Goal: Check status: Check status

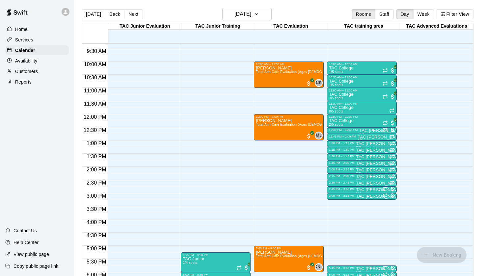
scroll to position [245, 0]
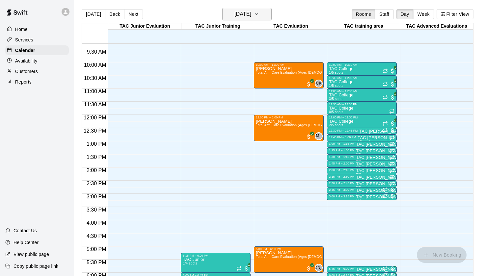
click at [251, 17] on h6 "[DATE]" at bounding box center [242, 14] width 17 height 9
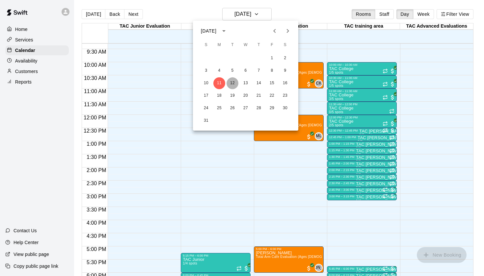
click at [231, 85] on button "12" at bounding box center [232, 83] width 12 height 12
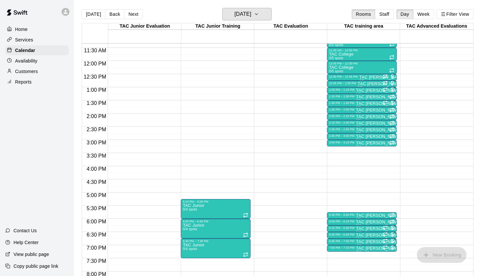
scroll to position [303, 0]
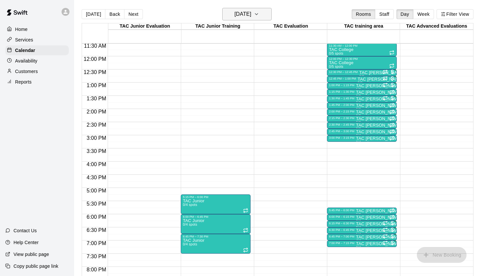
click at [251, 14] on h6 "[DATE]" at bounding box center [242, 14] width 17 height 9
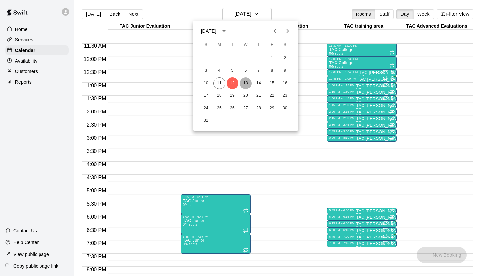
click at [246, 81] on button "13" at bounding box center [246, 83] width 12 height 12
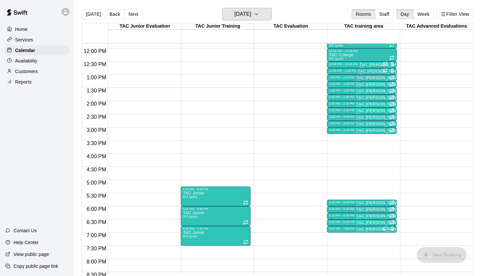
scroll to position [312, 0]
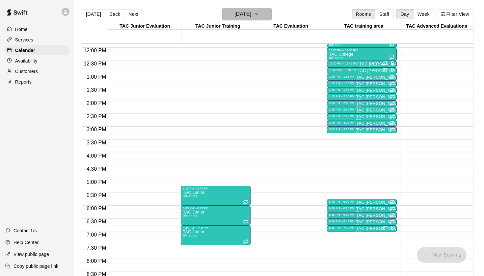
click at [251, 13] on h6 "[DATE]" at bounding box center [242, 14] width 17 height 9
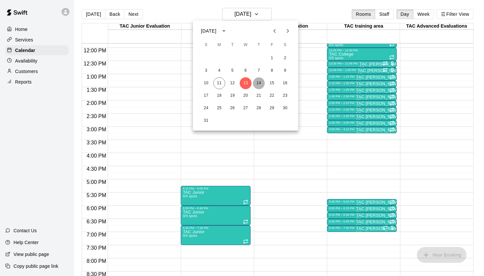
click at [255, 80] on button "14" at bounding box center [259, 83] width 12 height 12
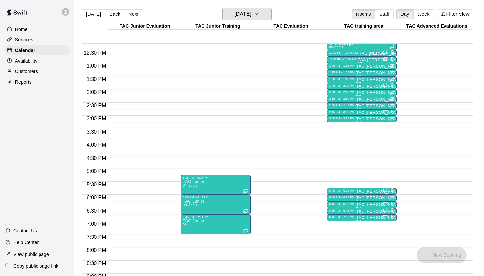
scroll to position [324, 0]
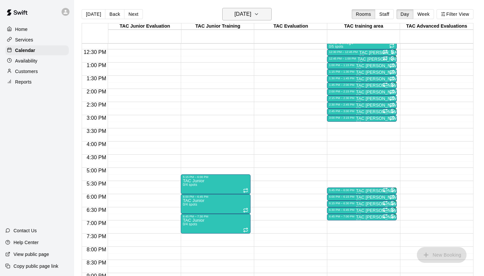
click at [262, 14] on button "[DATE]" at bounding box center [246, 14] width 49 height 13
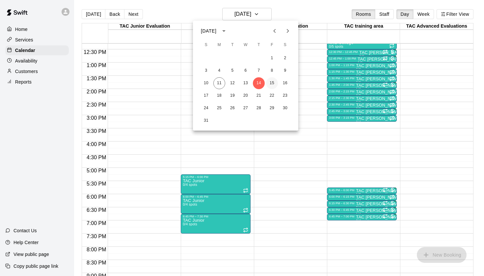
click at [272, 87] on button "15" at bounding box center [272, 83] width 12 height 12
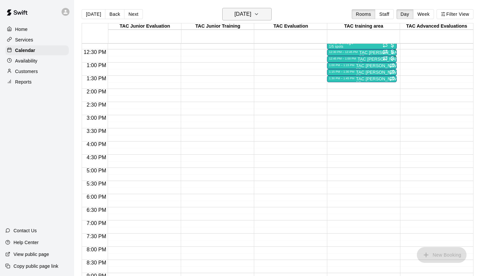
click at [251, 17] on h6 "[DATE]" at bounding box center [242, 14] width 17 height 9
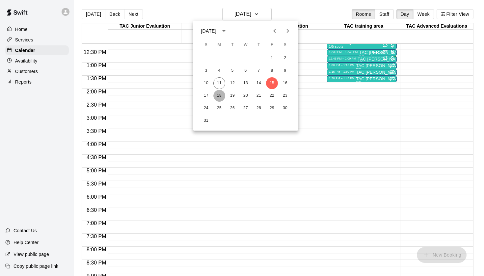
click at [220, 96] on button "18" at bounding box center [219, 96] width 12 height 12
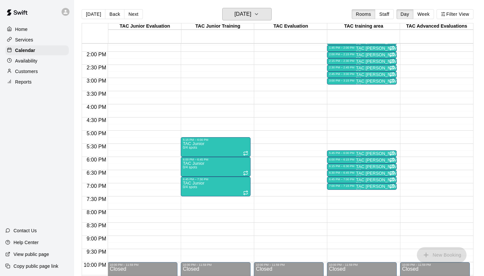
scroll to position [365, 0]
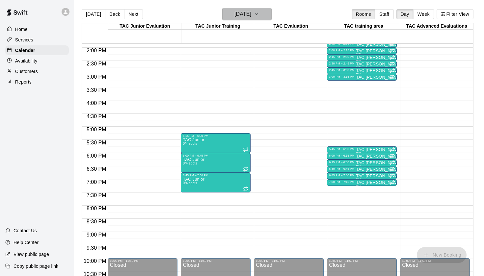
click at [251, 15] on h6 "[DATE]" at bounding box center [242, 14] width 17 height 9
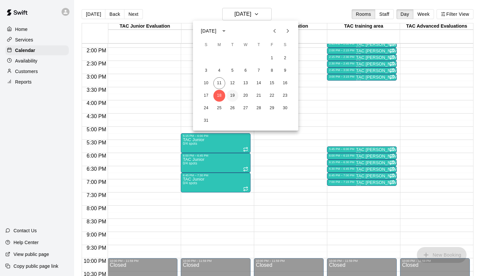
click at [231, 92] on button "19" at bounding box center [232, 96] width 12 height 12
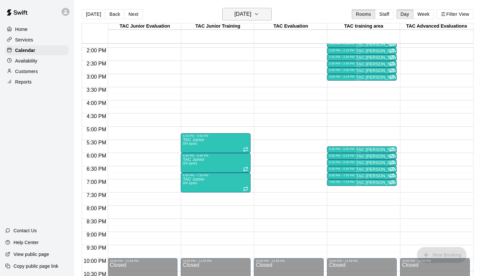
click at [247, 17] on h6 "[DATE]" at bounding box center [242, 14] width 17 height 9
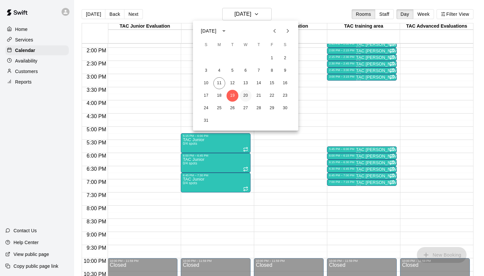
click at [246, 95] on button "20" at bounding box center [246, 96] width 12 height 12
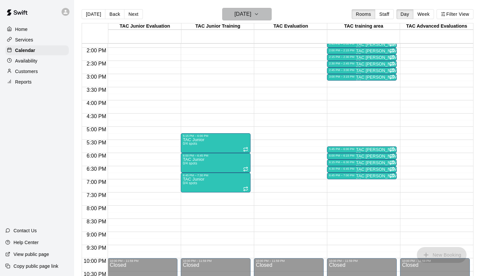
click at [249, 14] on h6 "[DATE]" at bounding box center [242, 14] width 17 height 9
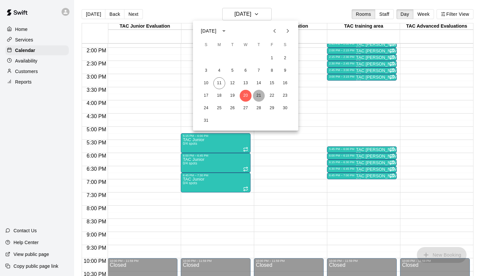
click at [257, 96] on button "21" at bounding box center [259, 96] width 12 height 12
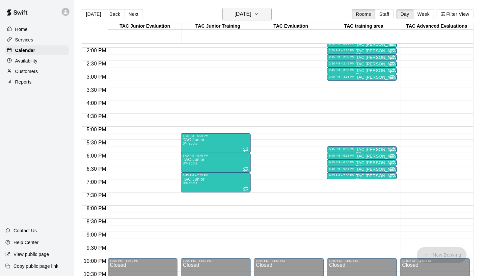
click at [251, 16] on h6 "[DATE]" at bounding box center [242, 14] width 17 height 9
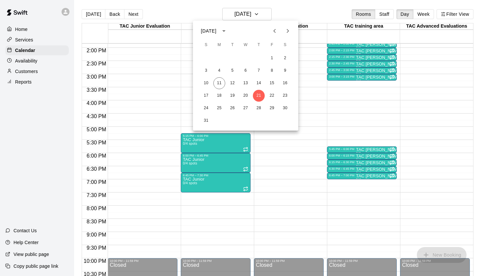
click at [31, 61] on div at bounding box center [242, 138] width 484 height 276
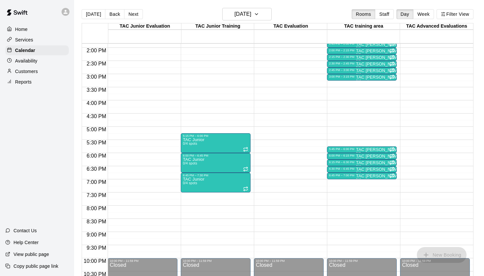
click at [31, 61] on p "Availability" at bounding box center [26, 61] width 22 height 7
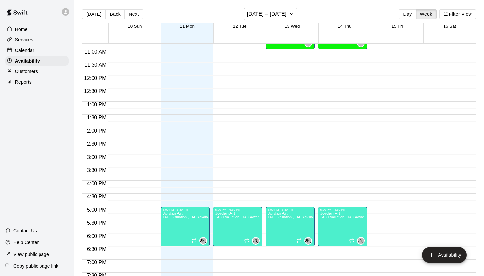
scroll to position [338, 0]
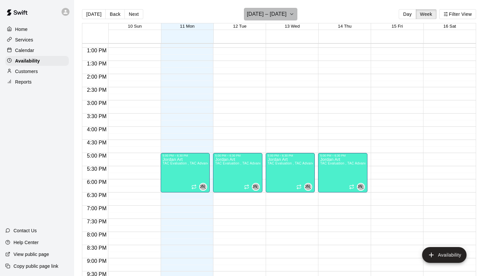
click at [281, 10] on h6 "[DATE] – [DATE]" at bounding box center [267, 14] width 40 height 9
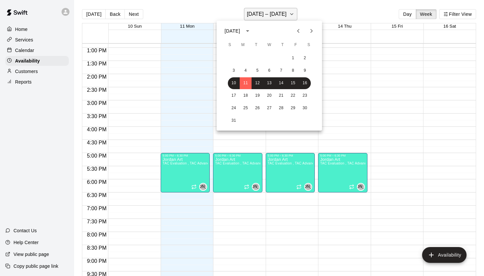
click at [281, 10] on div at bounding box center [242, 138] width 484 height 276
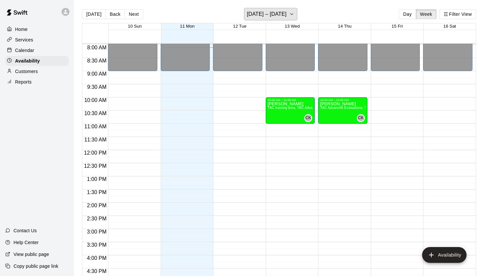
scroll to position [209, 0]
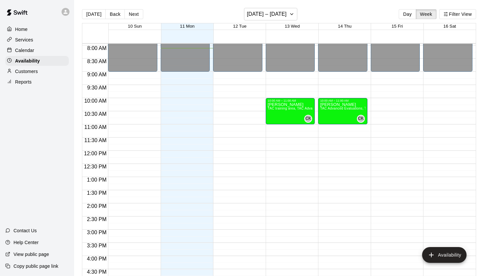
click at [26, 50] on p "Calendar" at bounding box center [24, 50] width 19 height 7
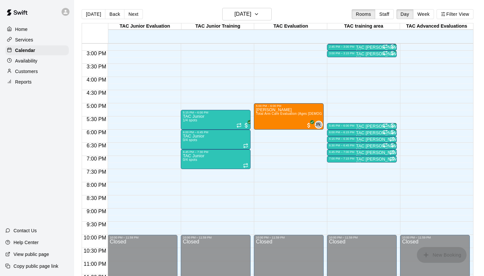
scroll to position [387, 0]
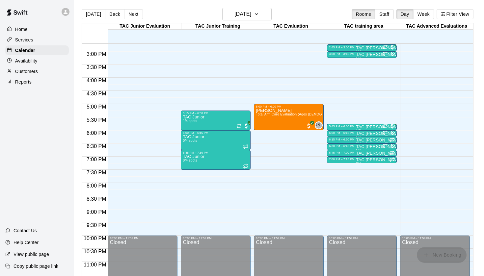
click at [38, 81] on div "Reports" at bounding box center [37, 82] width 64 height 10
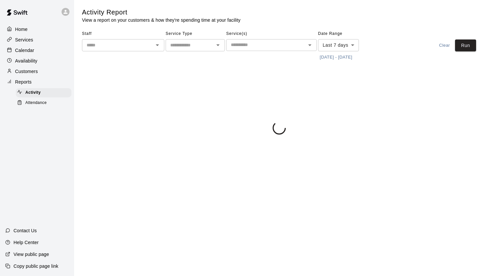
click at [57, 101] on div "Attendance" at bounding box center [44, 102] width 56 height 9
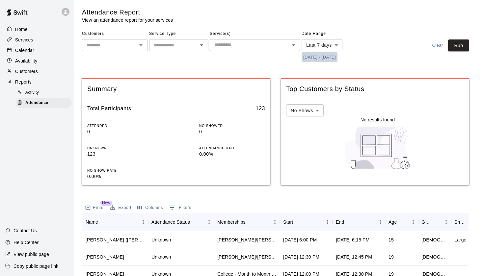
click at [312, 59] on button "[DATE] - [DATE]" at bounding box center [319, 57] width 36 height 10
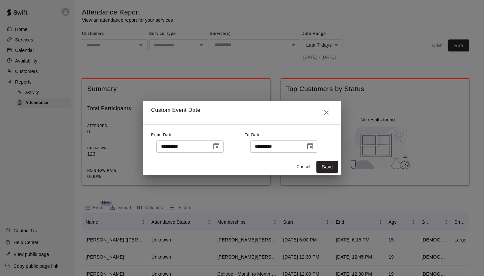
click at [212, 144] on div "**********" at bounding box center [189, 147] width 67 height 12
click at [219, 146] on icon "Choose date, selected date is Aug 4, 2025" at bounding box center [216, 146] width 6 height 7
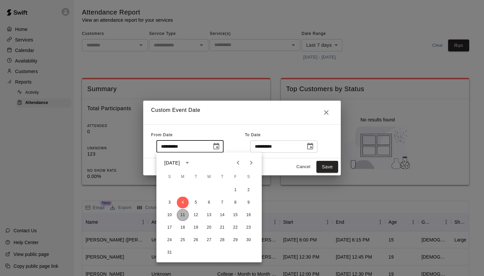
click at [183, 214] on button "11" at bounding box center [183, 215] width 12 height 12
type input "**********"
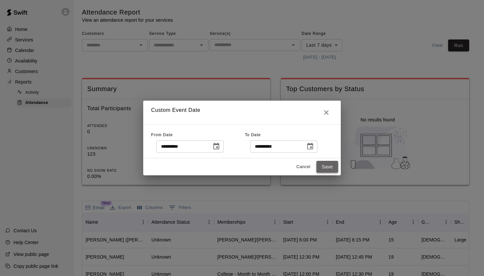
click at [324, 167] on button "Save" at bounding box center [327, 167] width 22 height 12
type input "******"
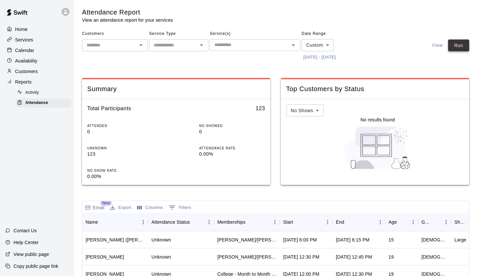
click at [462, 45] on button "Run" at bounding box center [458, 45] width 21 height 12
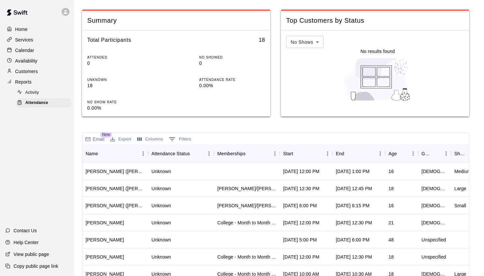
scroll to position [69, 0]
click at [296, 152] on icon "Sort" at bounding box center [298, 153] width 6 height 6
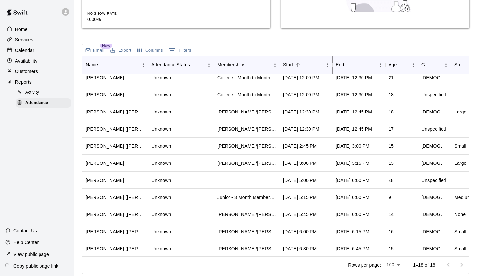
scroll to position [125, 0]
click at [34, 91] on span "Activity" at bounding box center [31, 93] width 13 height 7
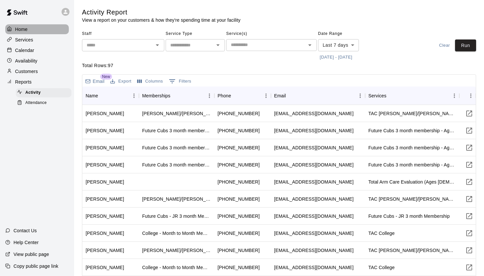
click at [30, 32] on div "Home" at bounding box center [37, 29] width 64 height 10
